Goal: Download file/media

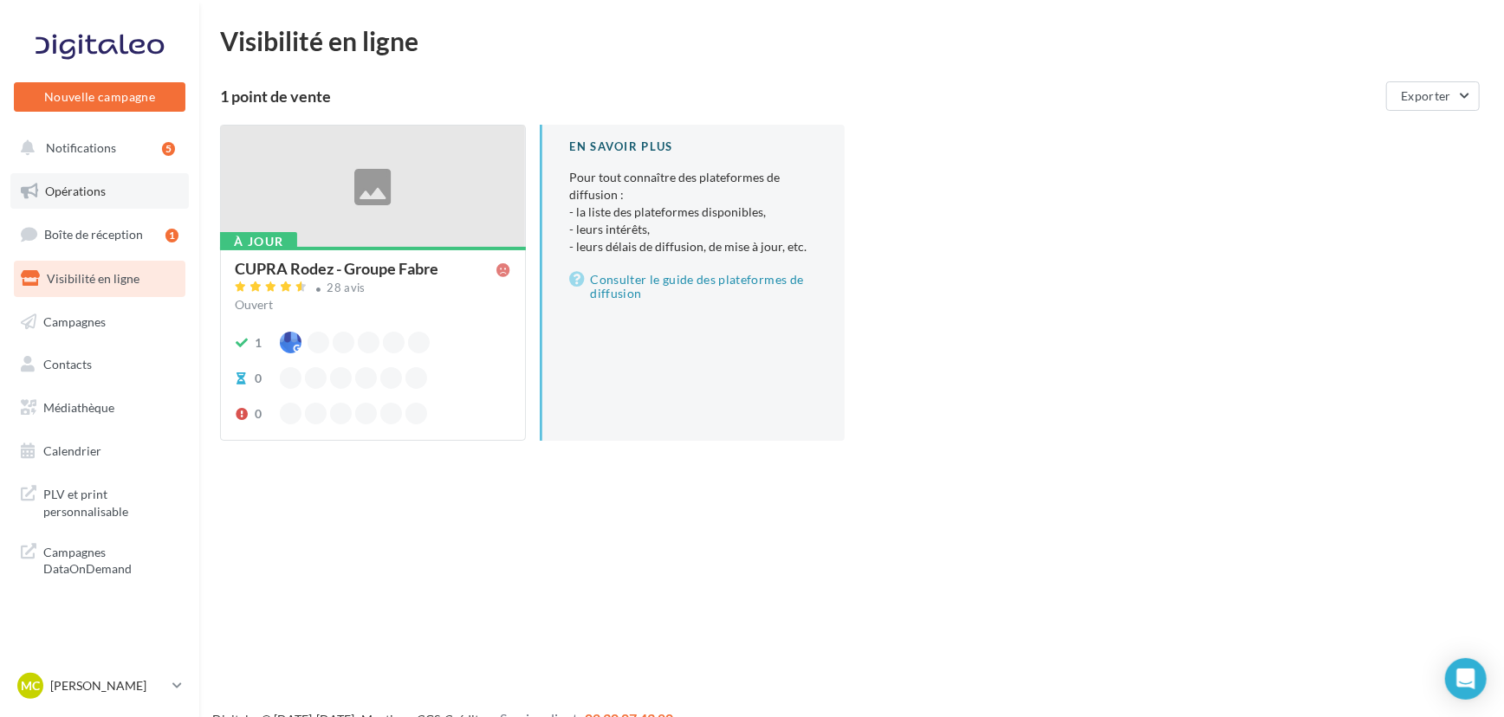
click at [152, 182] on link "Opérations" at bounding box center [99, 191] width 178 height 36
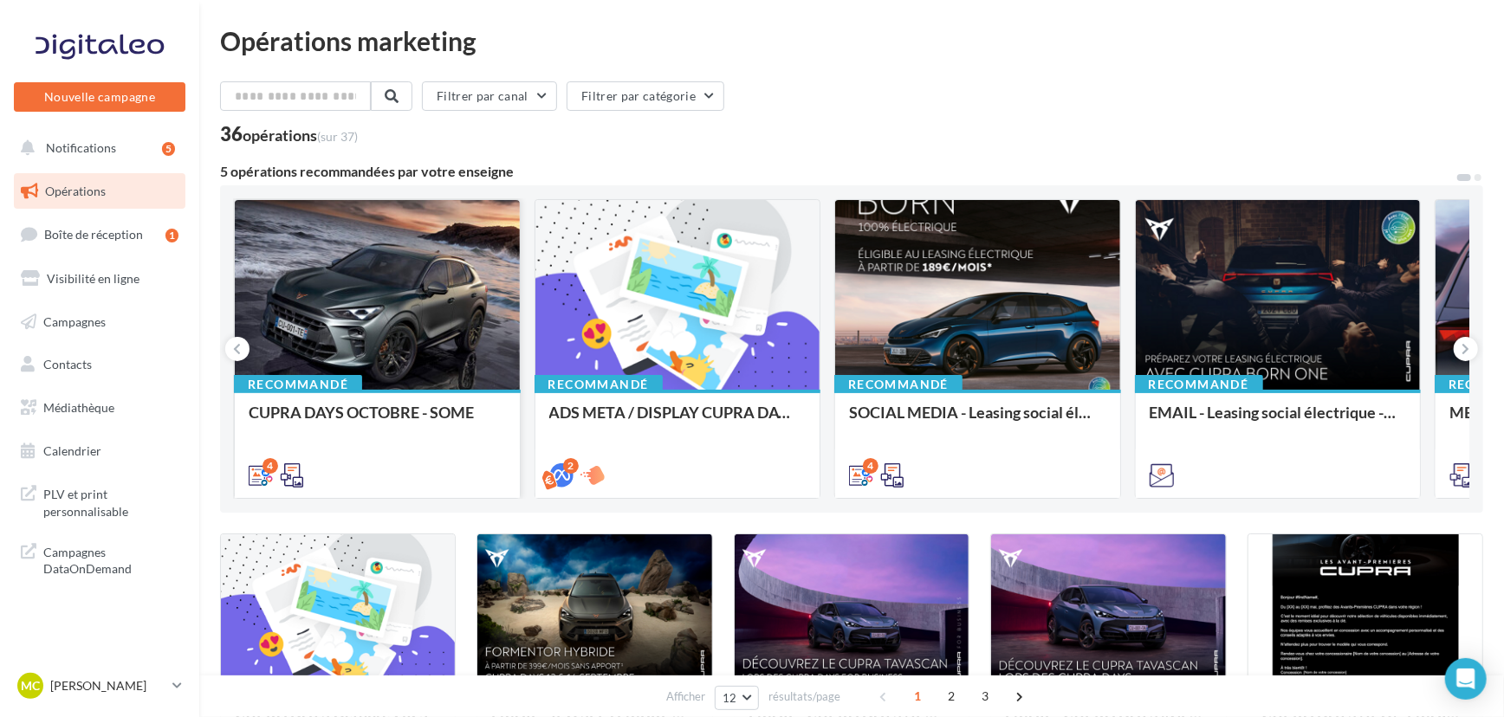
click at [458, 262] on div at bounding box center [377, 295] width 285 height 191
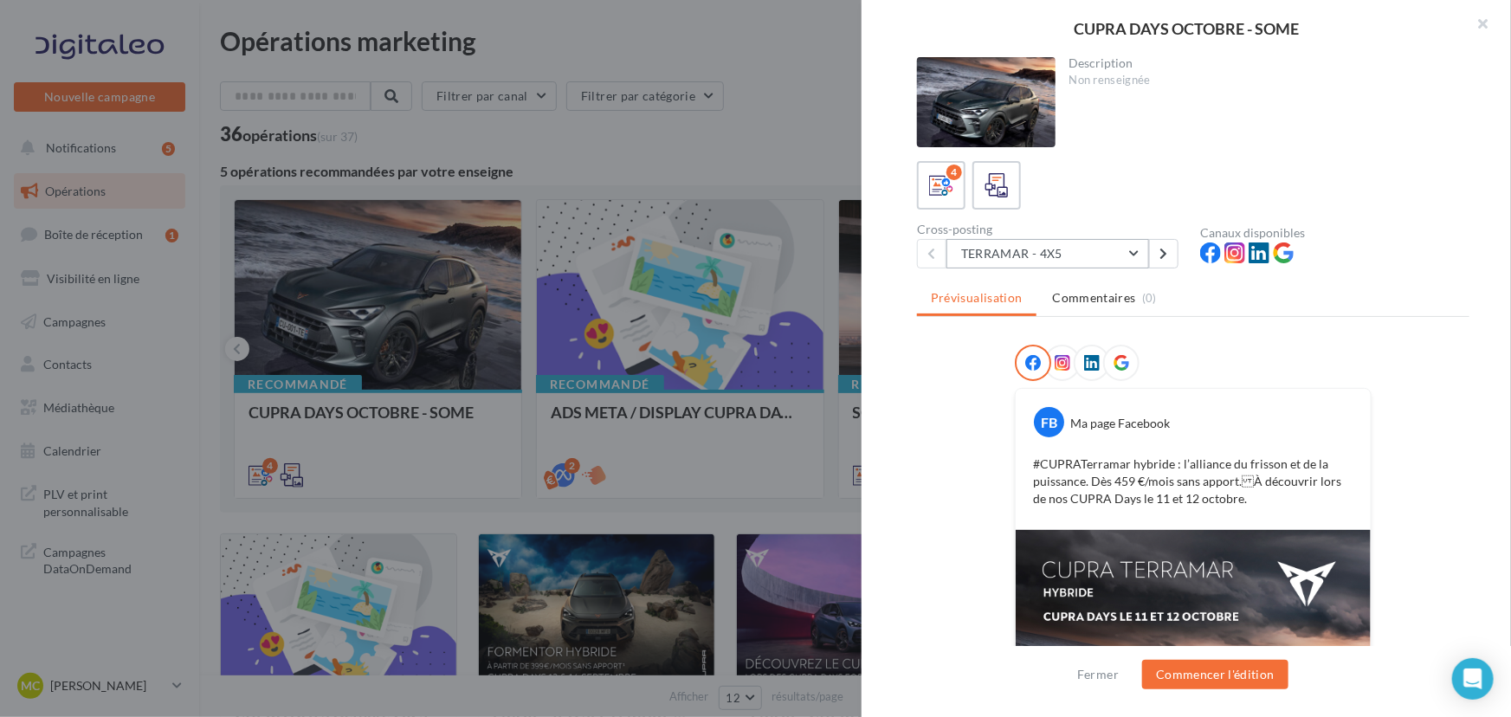
click at [1072, 239] on button "TERRAMAR - 4X5" at bounding box center [1048, 253] width 203 height 29
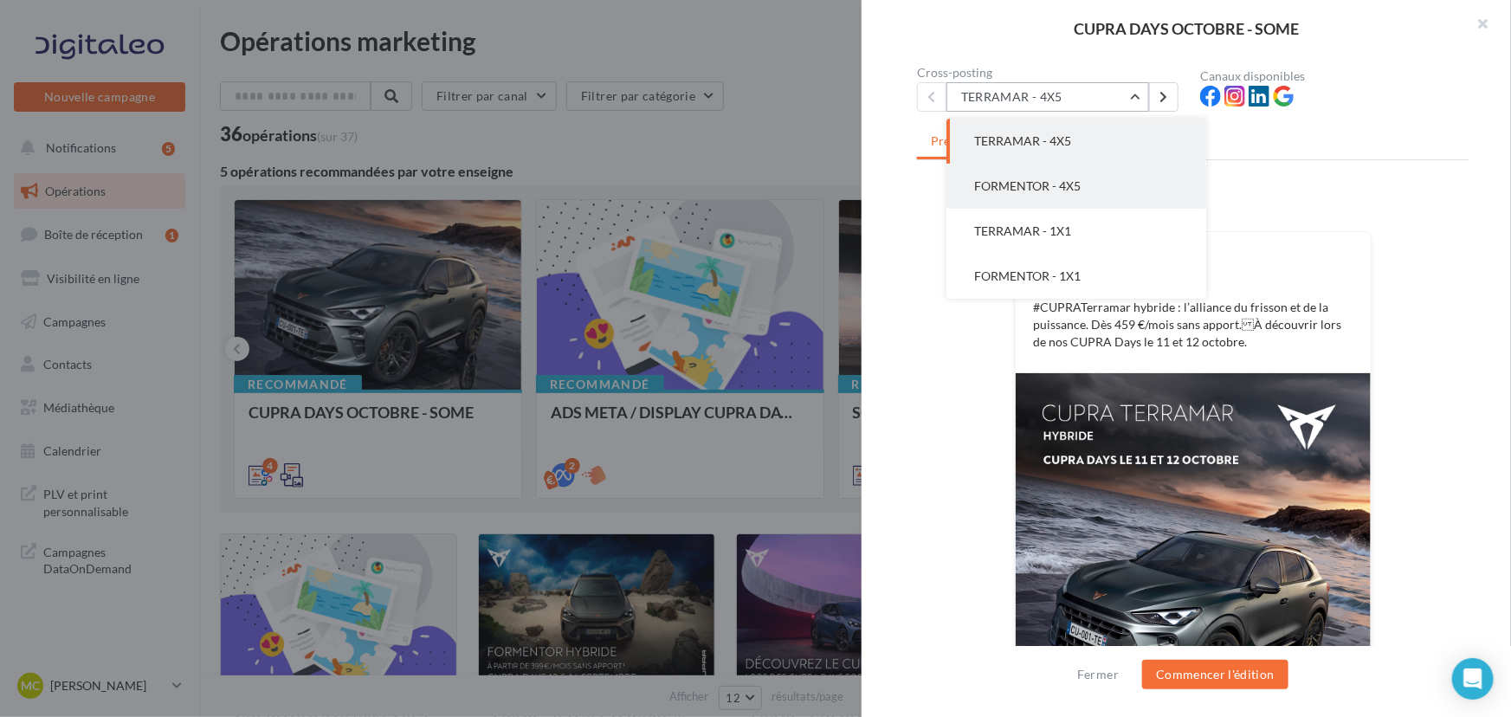
scroll to position [236, 0]
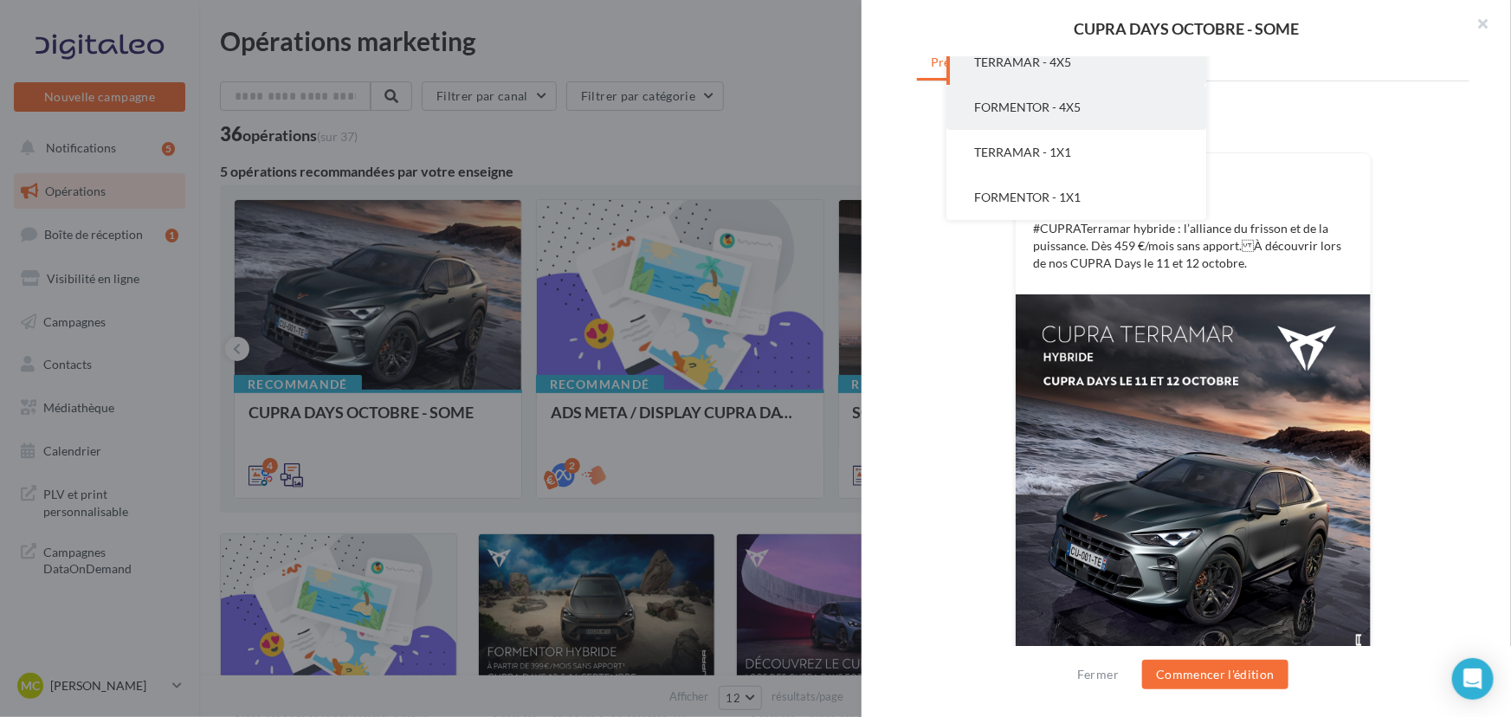
click at [1098, 112] on button "FORMENTOR - 4X5" at bounding box center [1077, 107] width 260 height 45
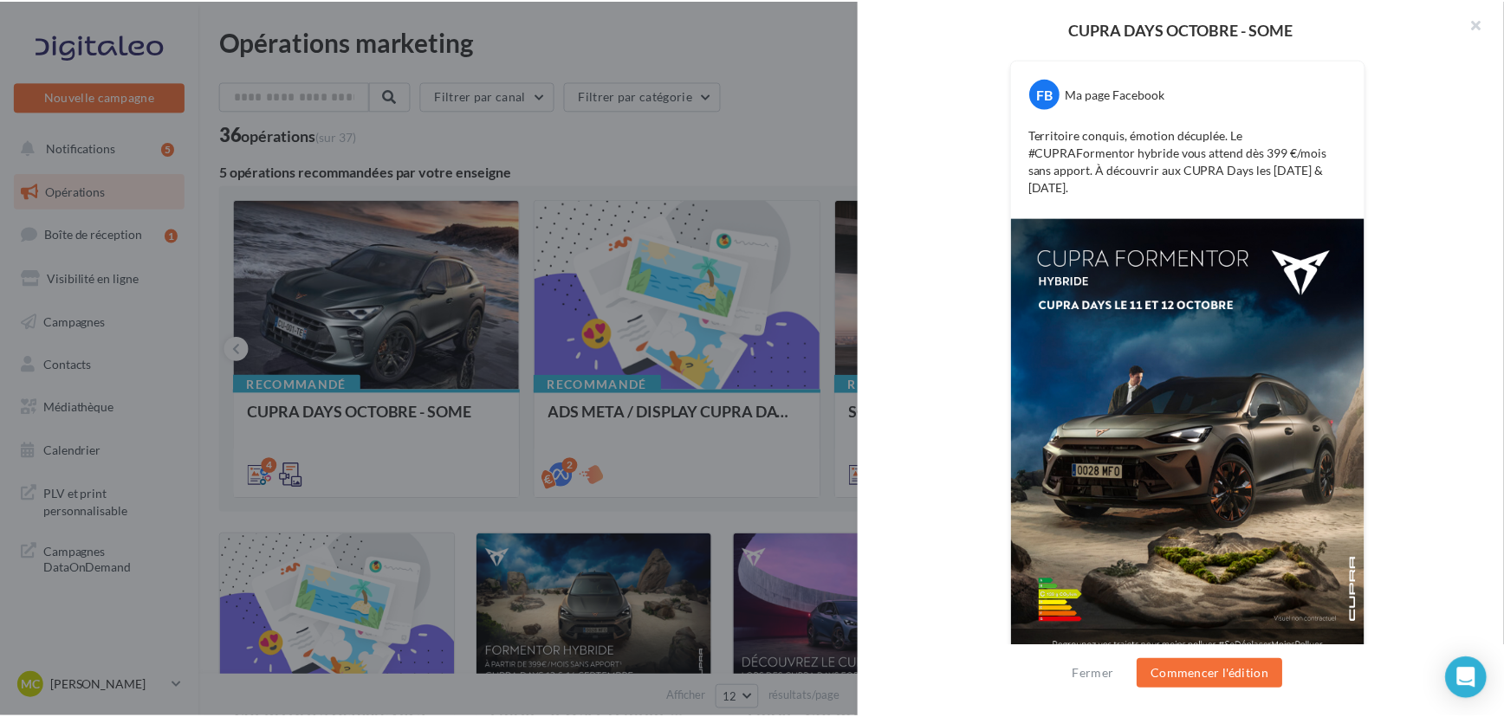
scroll to position [333, 0]
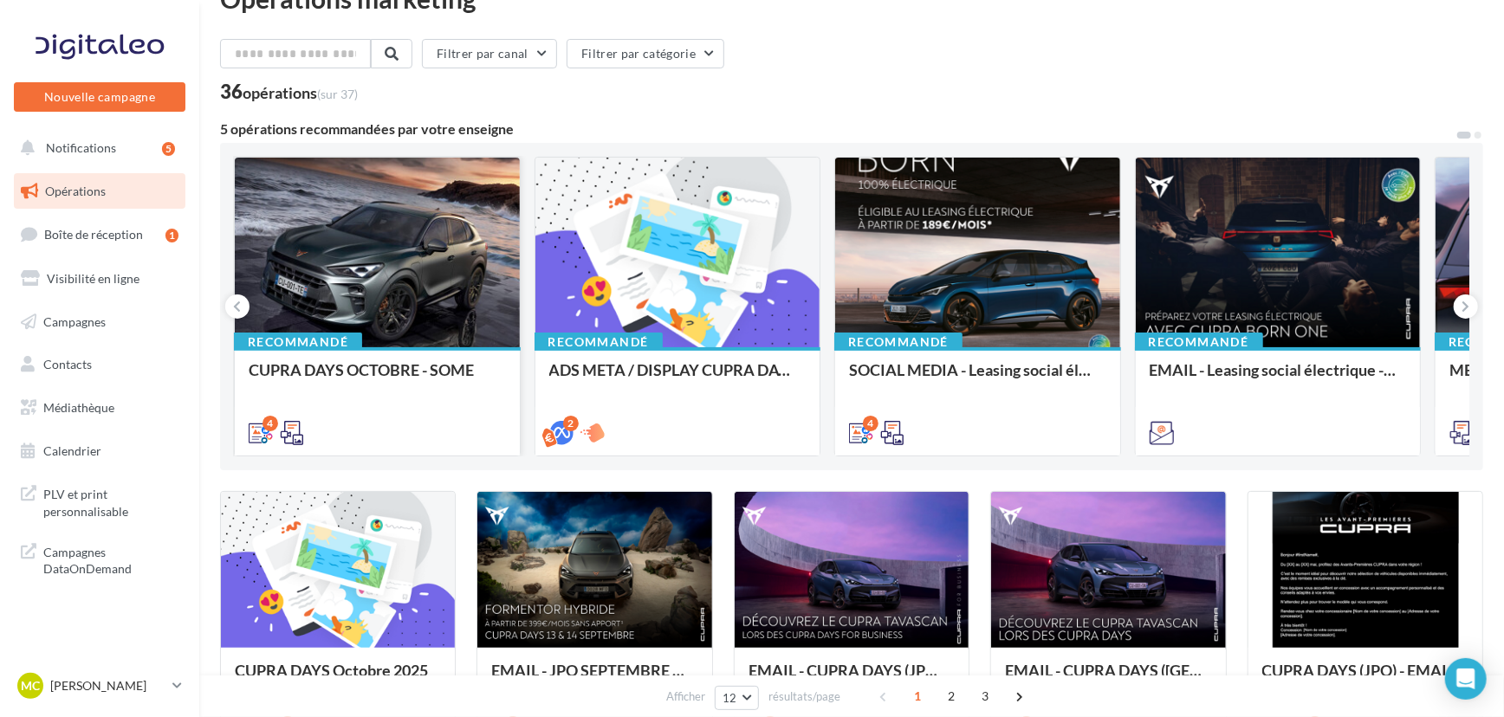
scroll to position [42, 0]
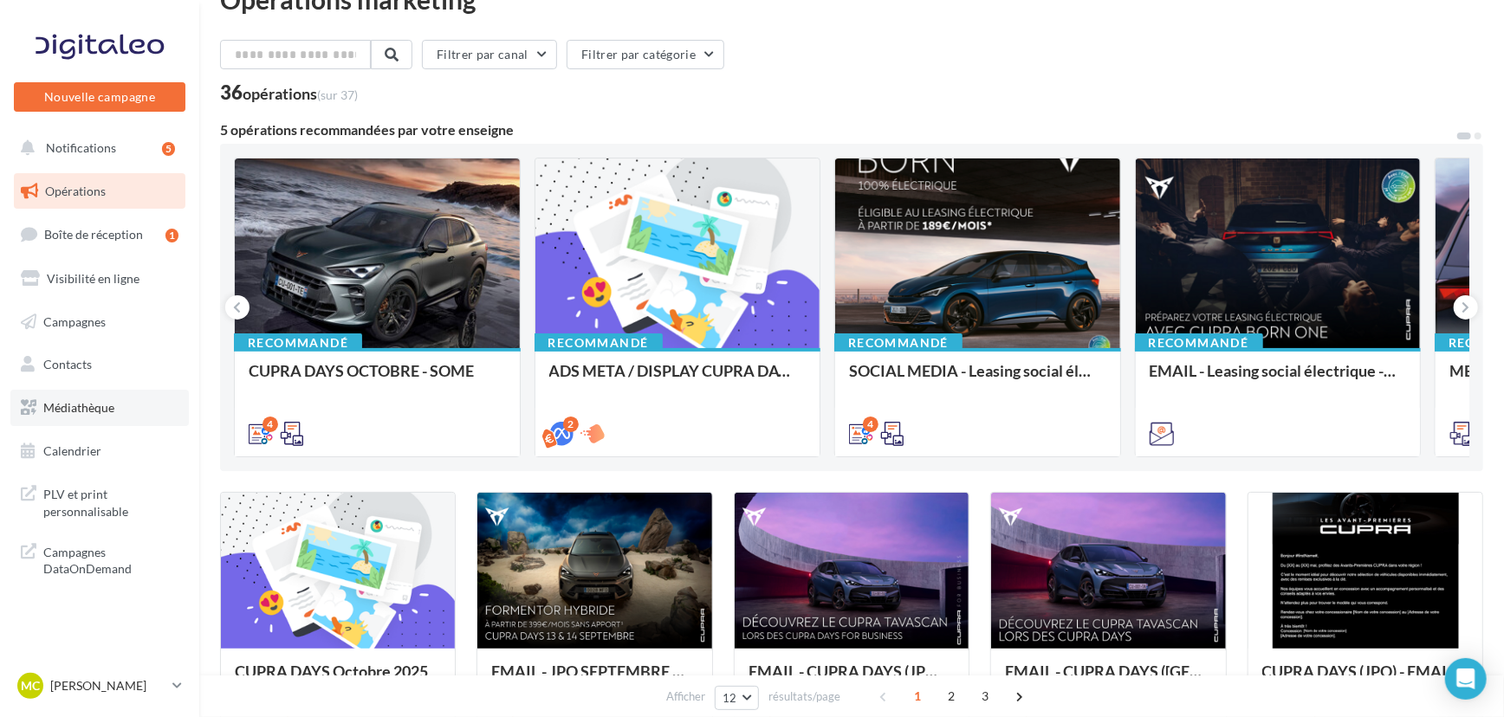
click at [81, 421] on link "Médiathèque" at bounding box center [99, 408] width 178 height 36
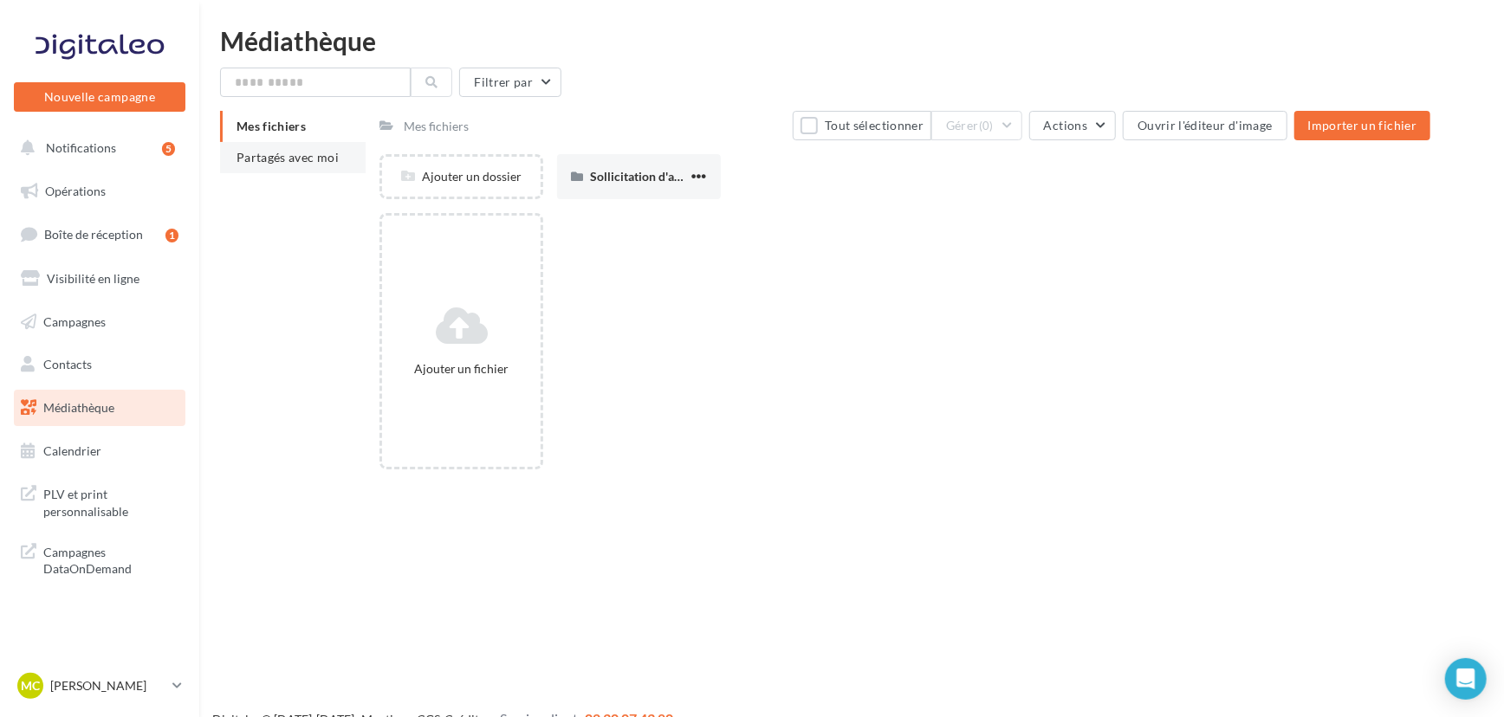
click at [272, 151] on span "Partagés avec moi" at bounding box center [287, 157] width 102 height 15
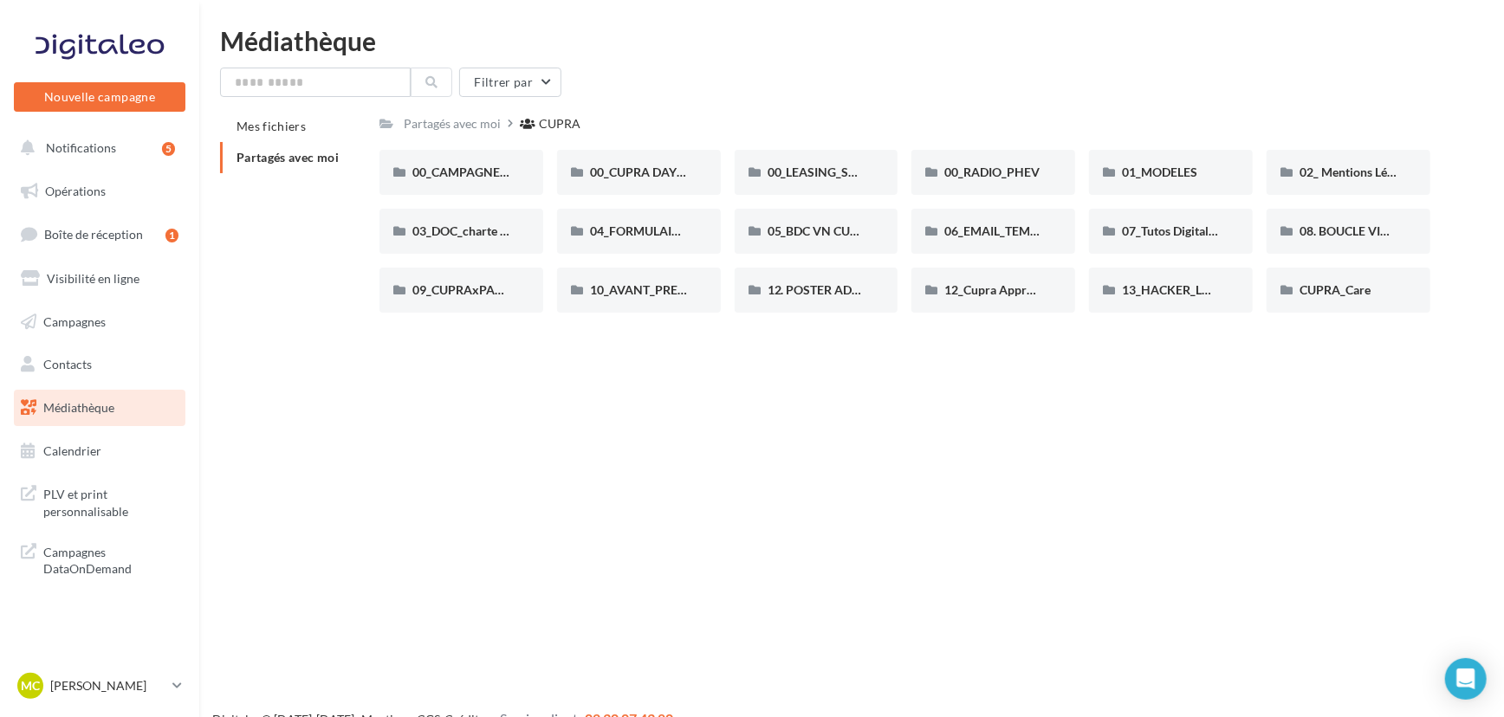
click at [784, 384] on div "Nouvelle campagne Nouvelle campagne Notifications 5 Opérations Boîte de récepti…" at bounding box center [752, 386] width 1504 height 717
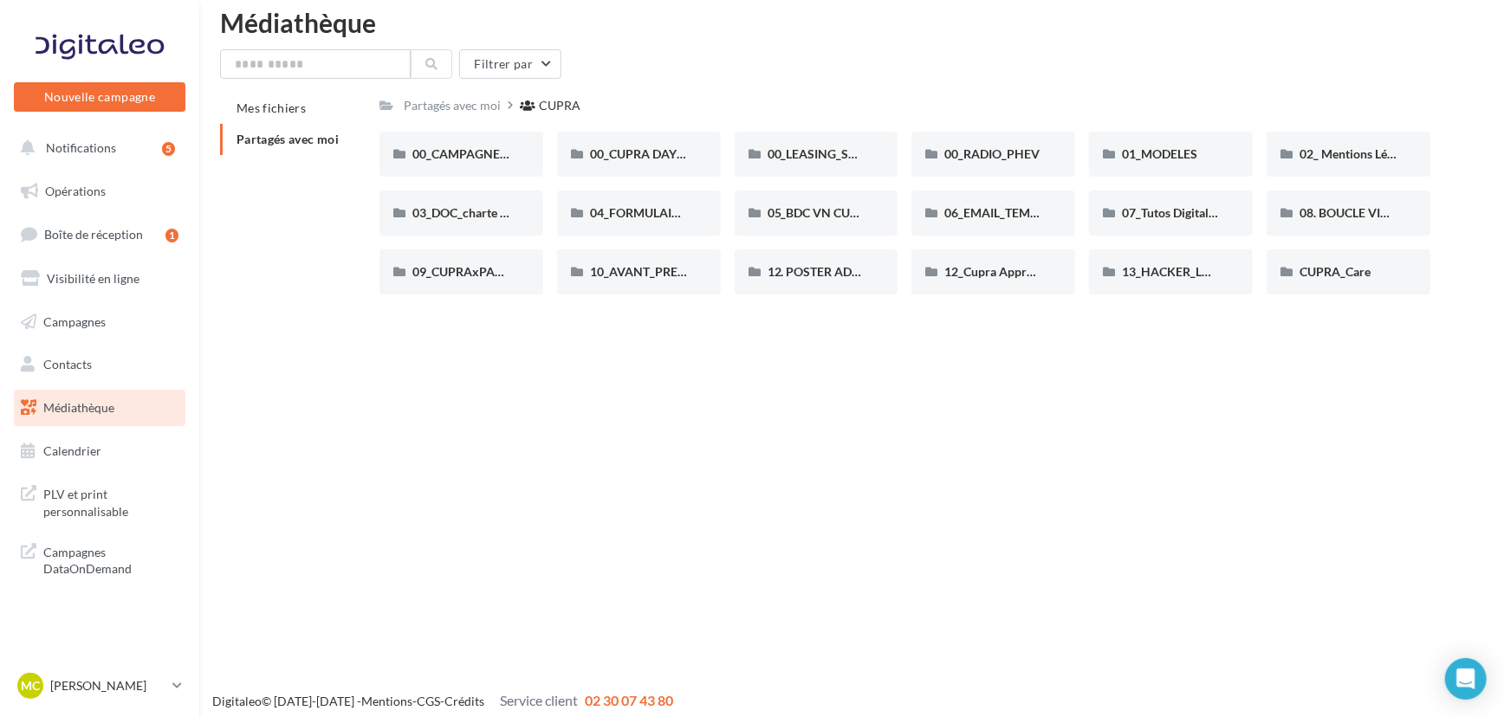
scroll to position [27, 0]
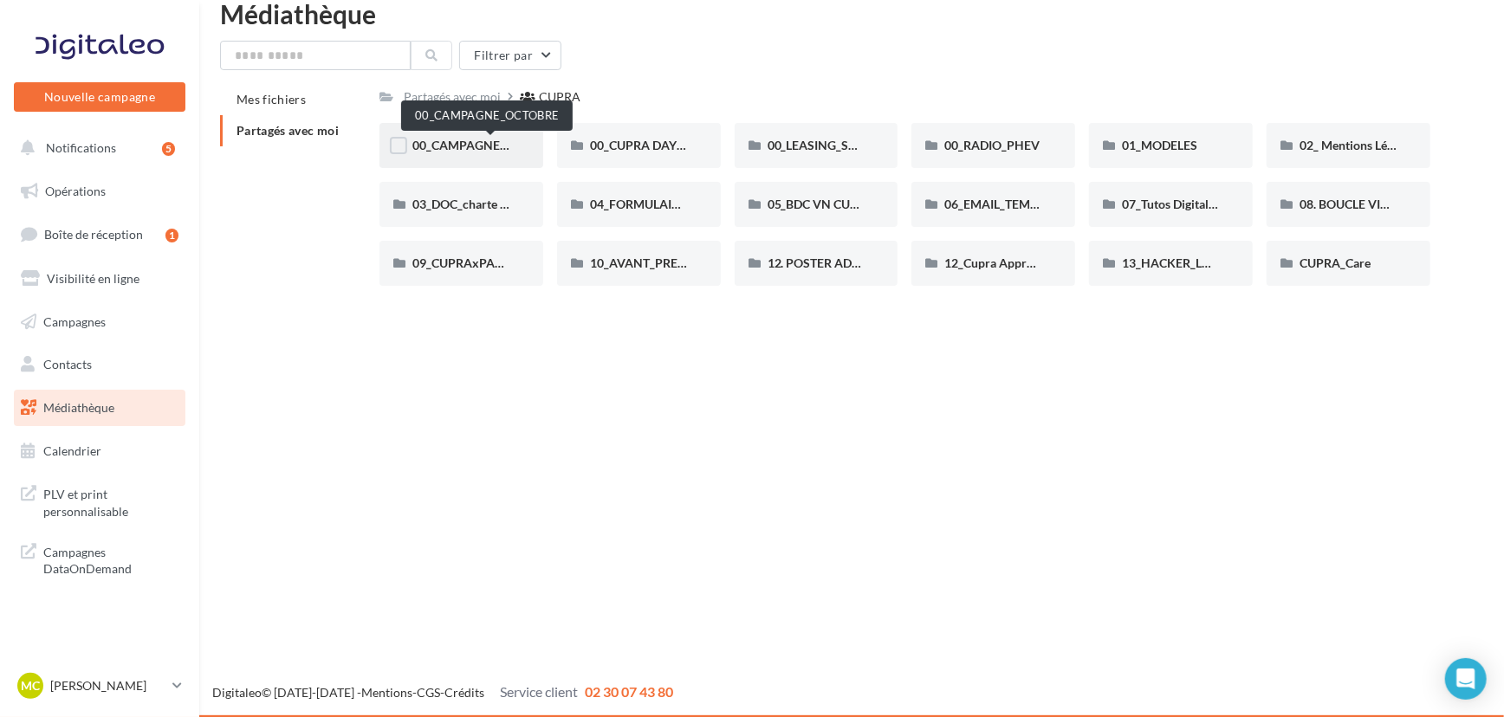
click at [463, 147] on span "00_CAMPAGNE_OCTOBRE" at bounding box center [486, 145] width 148 height 15
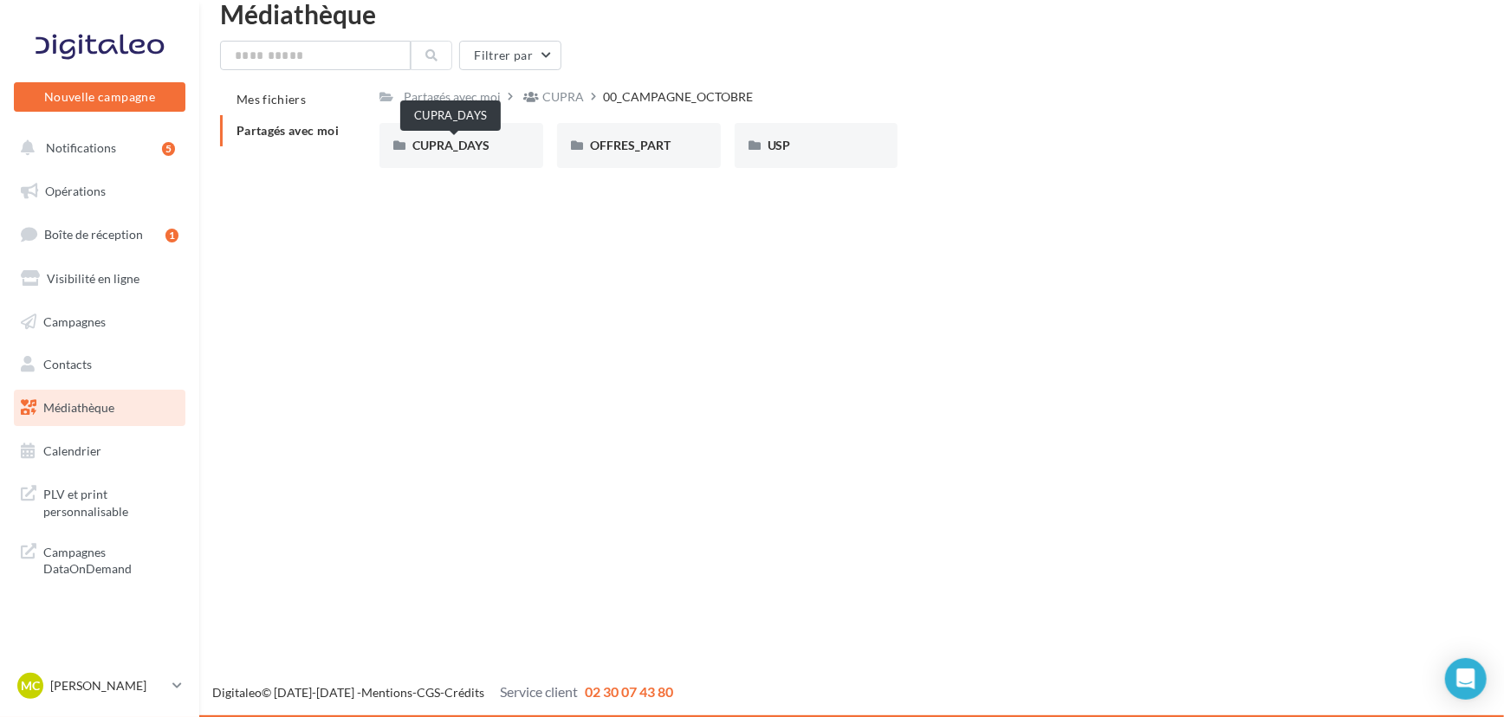
click at [463, 147] on span "CUPRA_DAYS" at bounding box center [450, 145] width 77 height 15
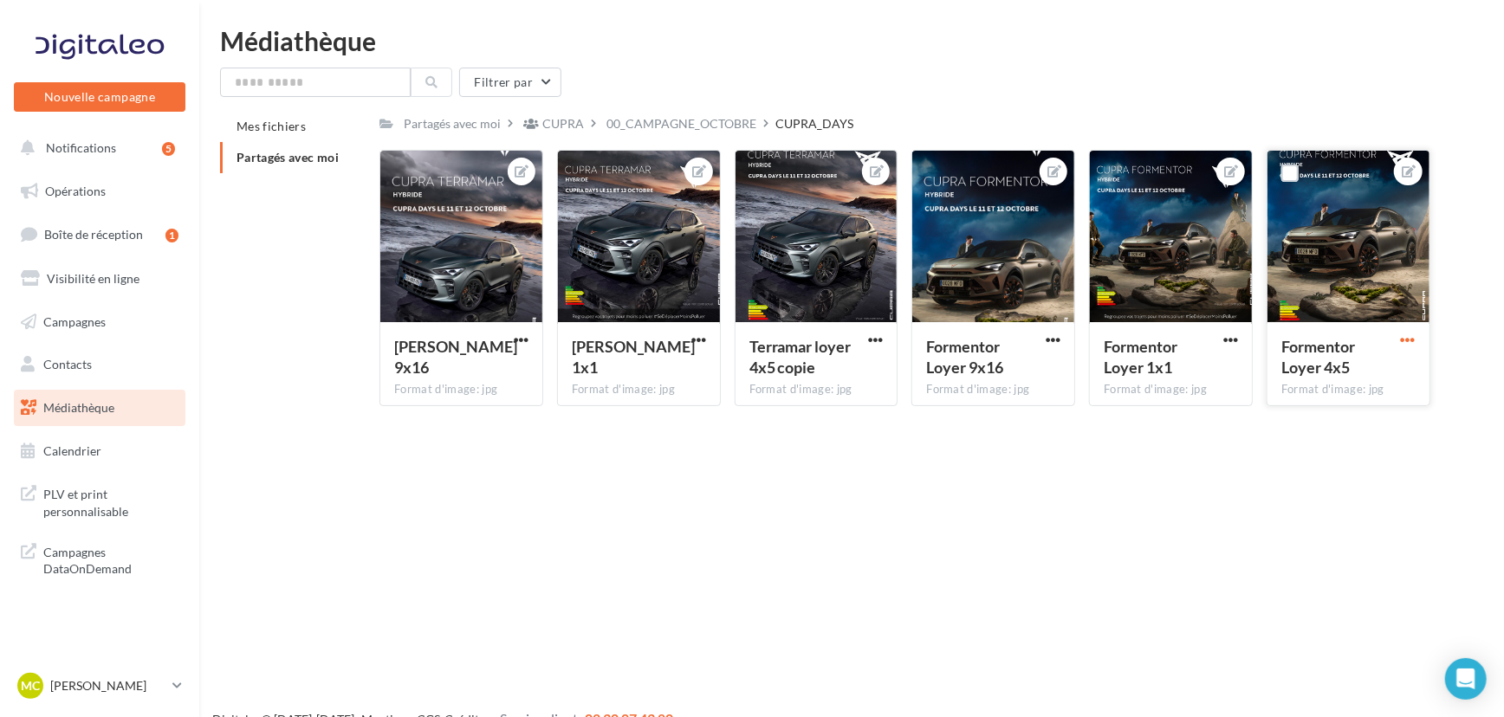
click at [1403, 340] on span "button" at bounding box center [1408, 340] width 15 height 15
click at [1295, 420] on button "Télécharger" at bounding box center [1327, 419] width 183 height 45
click at [113, 679] on p "[PERSON_NAME]" at bounding box center [107, 685] width 115 height 17
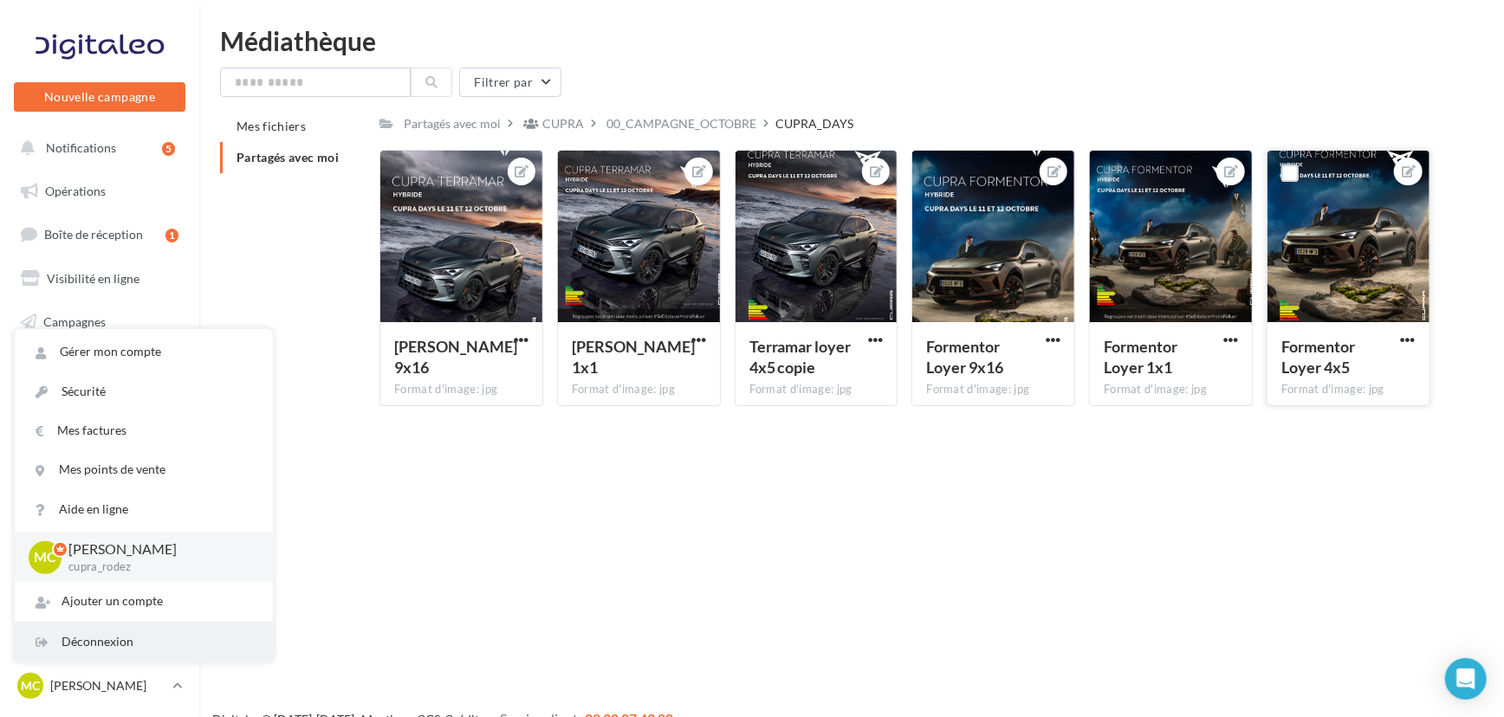
click at [115, 651] on div "Déconnexion" at bounding box center [144, 642] width 258 height 39
